Goal: Information Seeking & Learning: Learn about a topic

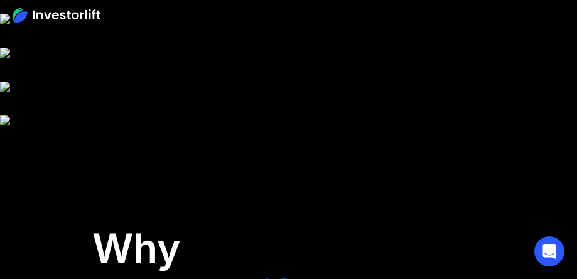
scroll to position [251, 0]
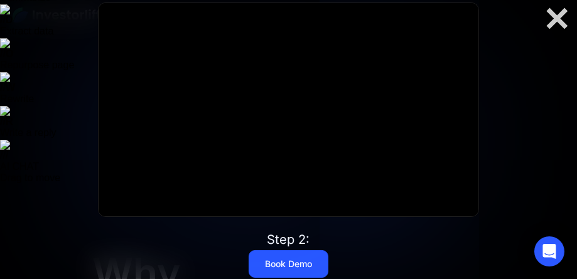
scroll to position [188, 0]
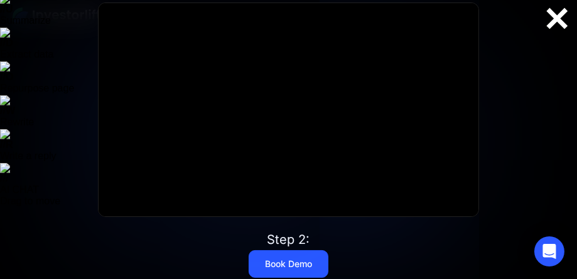
click at [544, 26] on div at bounding box center [557, 19] width 40 height 26
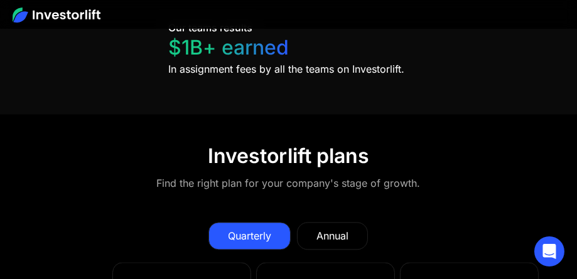
scroll to position [7614, 0]
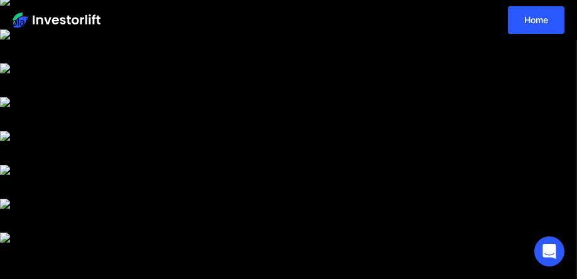
scroll to position [115, 0]
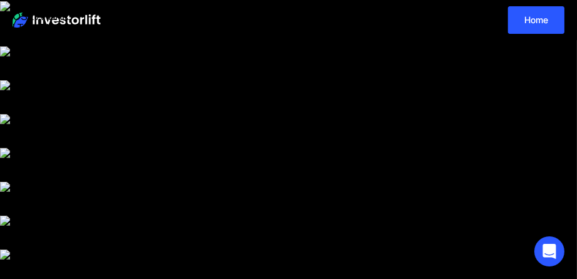
click at [84, 21] on img at bounding box center [57, 20] width 88 height 15
click at [533, 18] on link "Home" at bounding box center [536, 20] width 57 height 28
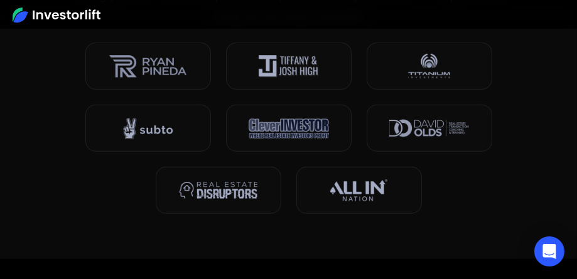
scroll to position [1067, 0]
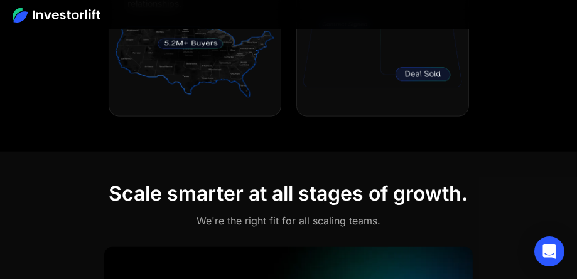
scroll to position [1758, 0]
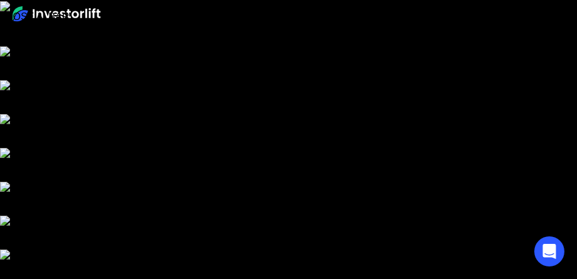
click at [81, 15] on img at bounding box center [57, 13] width 88 height 15
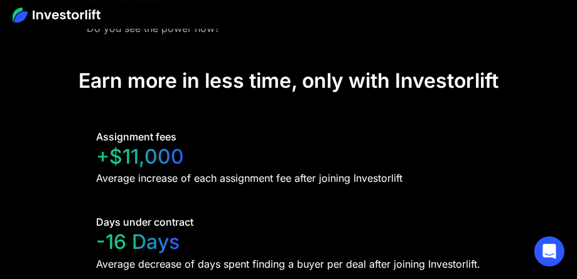
scroll to position [4154, 0]
